Goal: Book appointment/travel/reservation

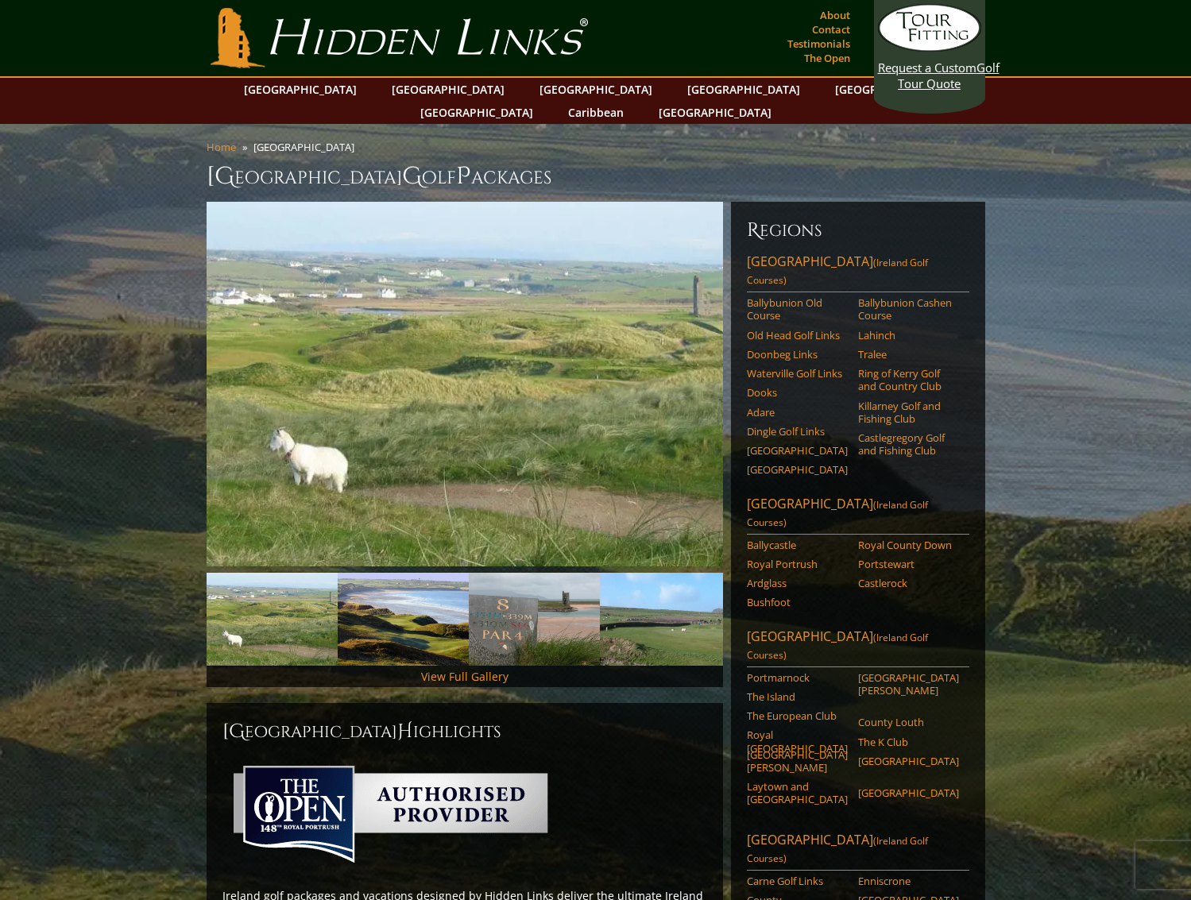
scroll to position [474, 0]
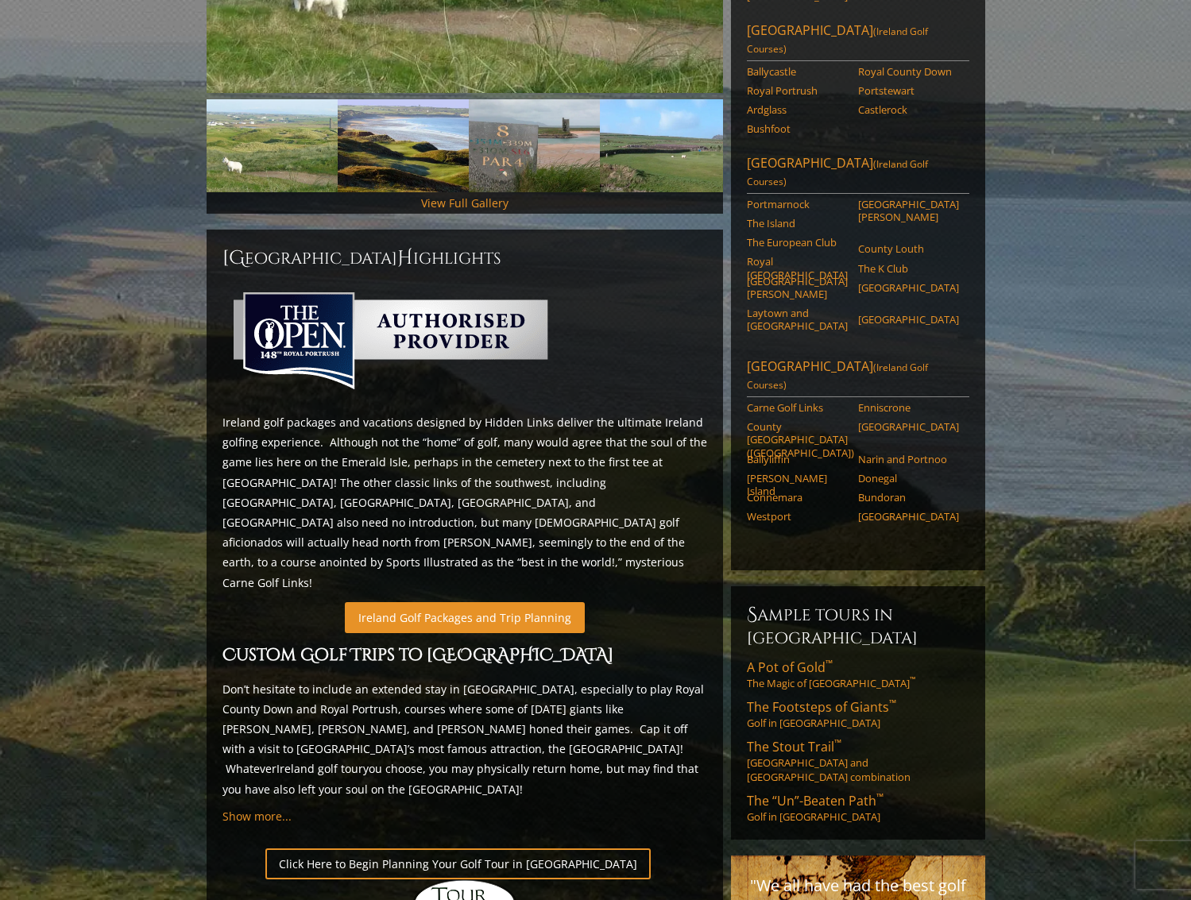
click at [473, 602] on link "Ireland Golf Packages and Trip Planning" at bounding box center [465, 617] width 240 height 31
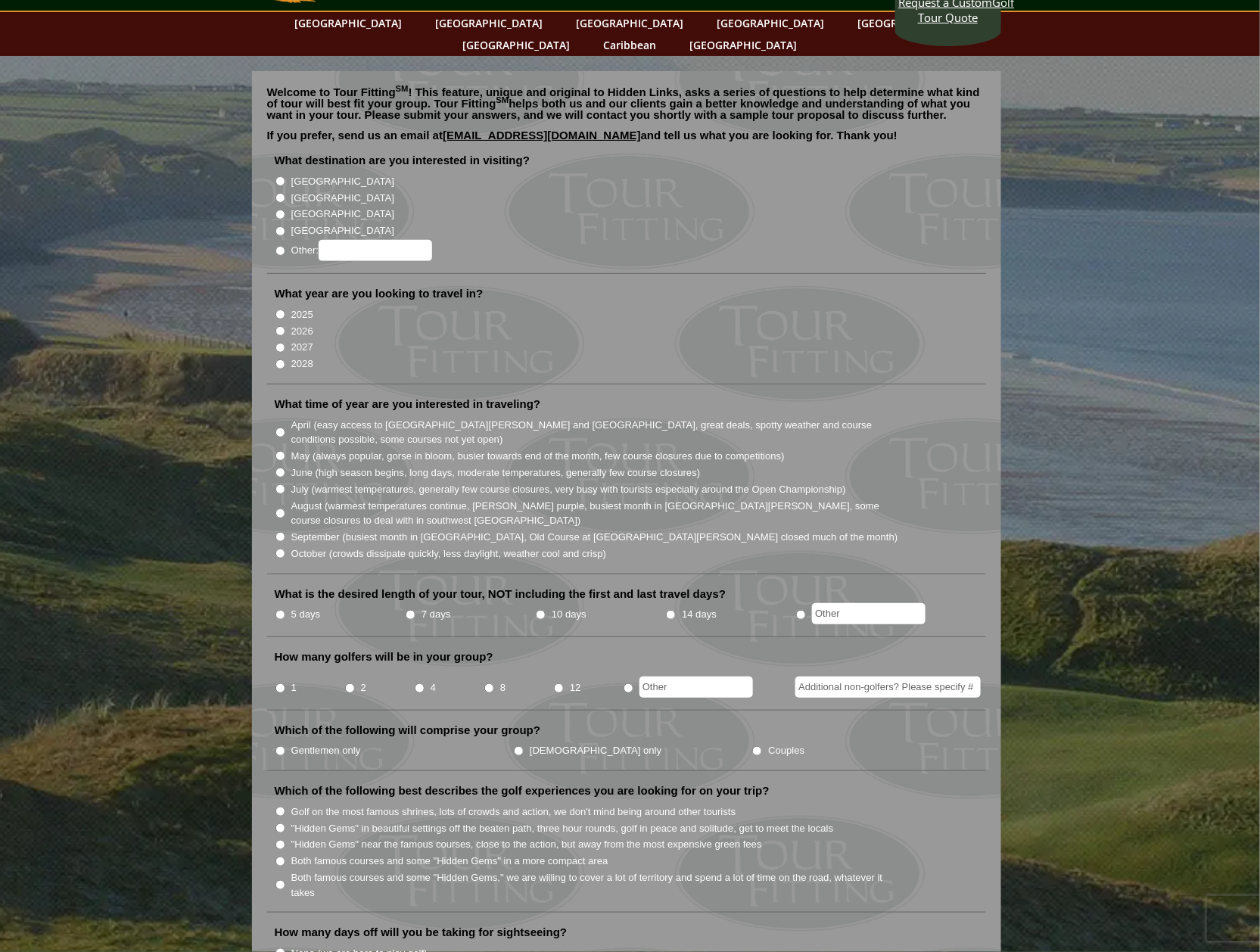
scroll to position [69, 0]
